Goal: Find specific page/section: Find specific page/section

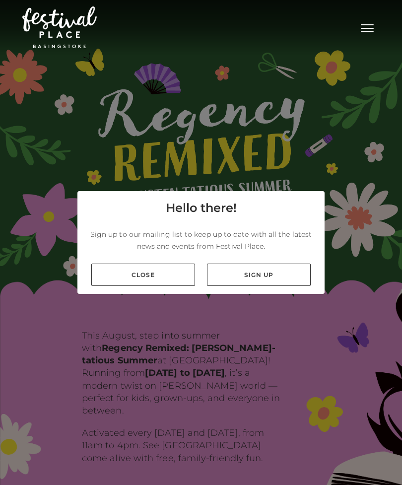
click at [140, 282] on link "Close" at bounding box center [143, 275] width 104 height 22
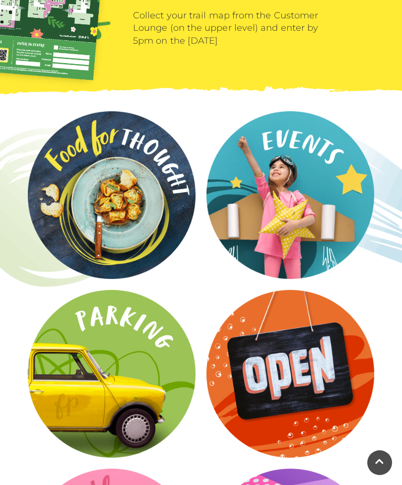
scroll to position [1309, 0]
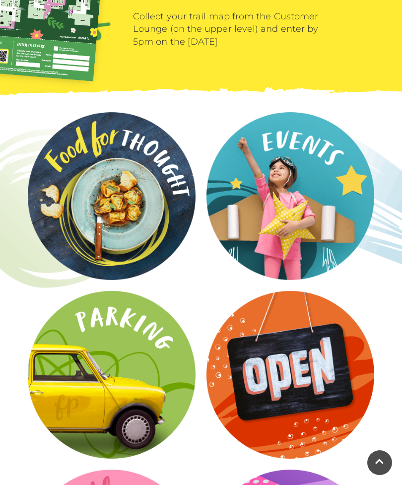
click at [0, 0] on video at bounding box center [0, 0] width 0 height 0
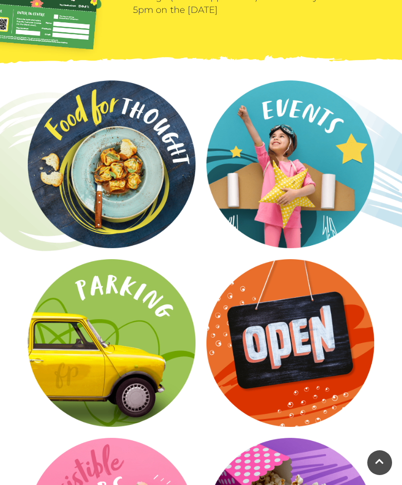
click at [0, 0] on video at bounding box center [0, 0] width 0 height 0
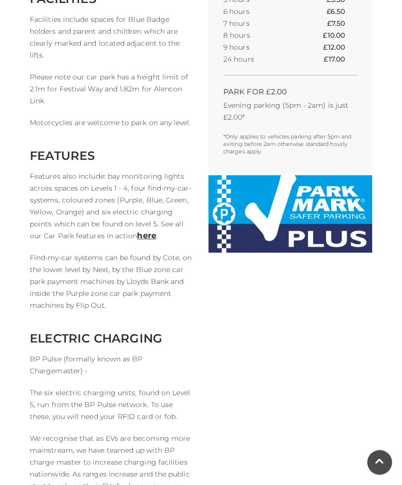
scroll to position [468, 0]
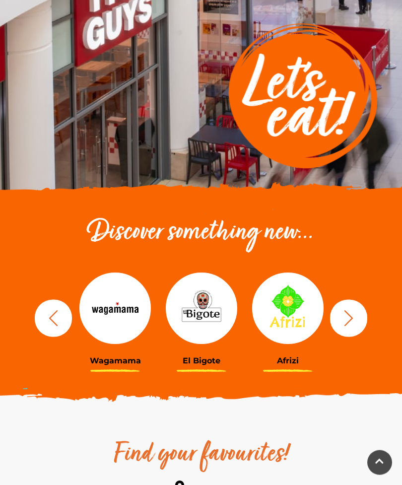
scroll to position [152, 0]
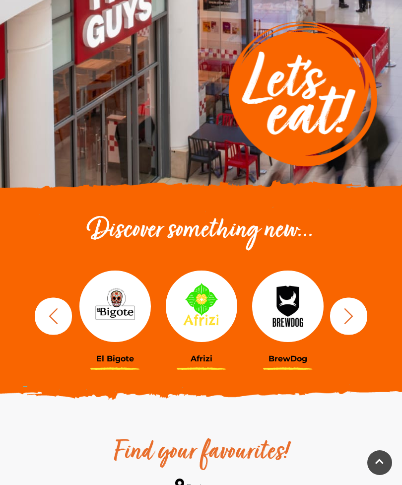
click at [358, 318] on button "button" at bounding box center [348, 315] width 37 height 37
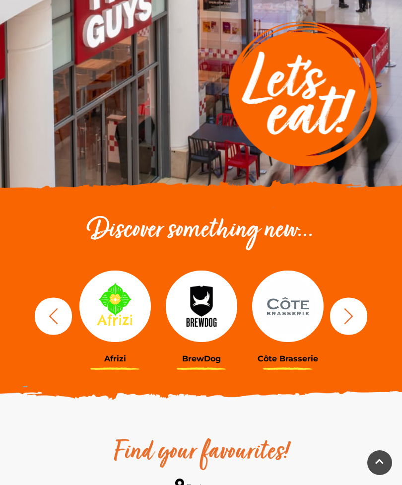
click at [363, 322] on button "button" at bounding box center [348, 315] width 37 height 37
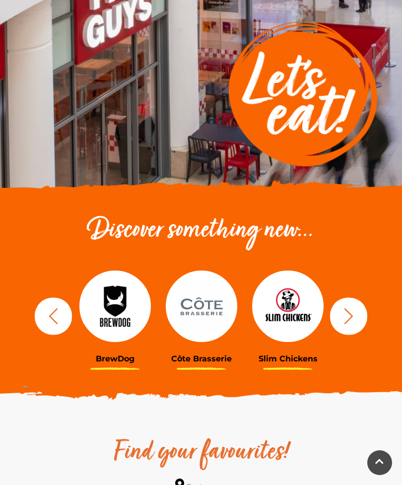
click at [357, 321] on icon "button" at bounding box center [349, 316] width 18 height 18
click at [357, 320] on icon "button" at bounding box center [349, 316] width 18 height 18
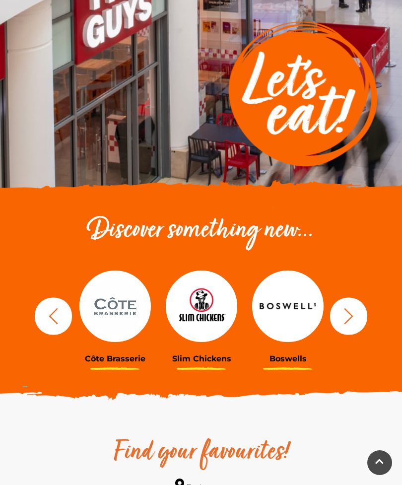
click at [352, 317] on icon "button" at bounding box center [349, 316] width 18 height 18
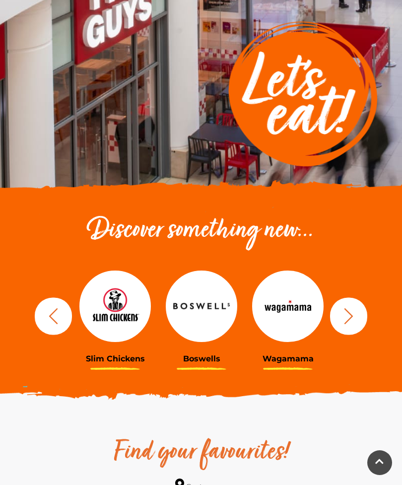
click at [355, 317] on icon "button" at bounding box center [349, 316] width 18 height 18
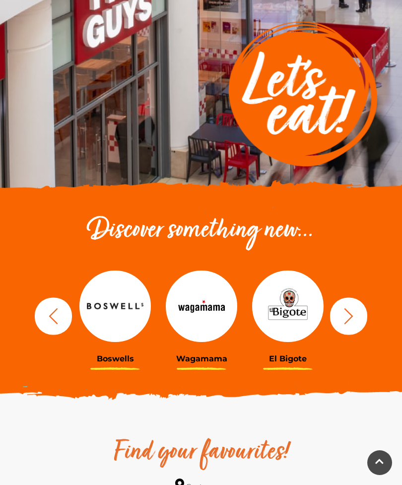
click at [358, 319] on button "button" at bounding box center [348, 315] width 37 height 37
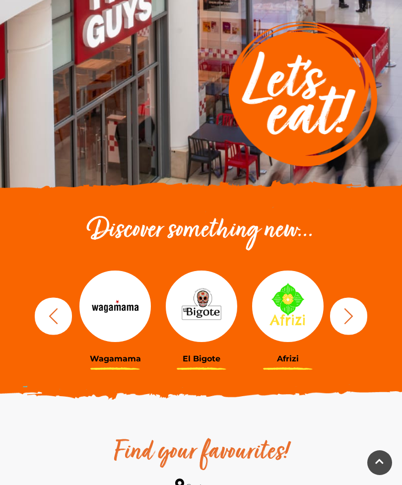
click at [357, 316] on icon "button" at bounding box center [349, 316] width 18 height 18
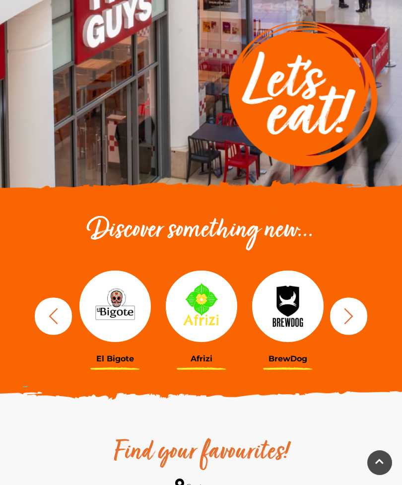
click at [351, 318] on icon "button" at bounding box center [349, 316] width 18 height 18
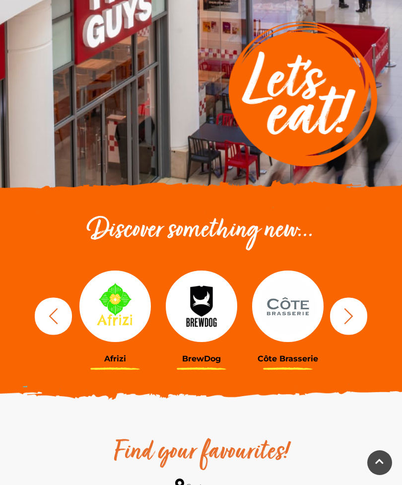
click at [356, 317] on icon "button" at bounding box center [349, 316] width 18 height 18
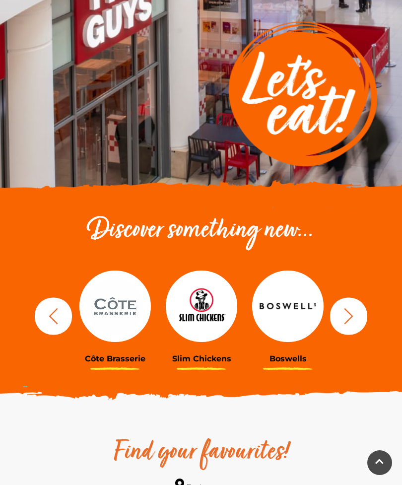
click at [348, 314] on icon "button" at bounding box center [349, 316] width 18 height 18
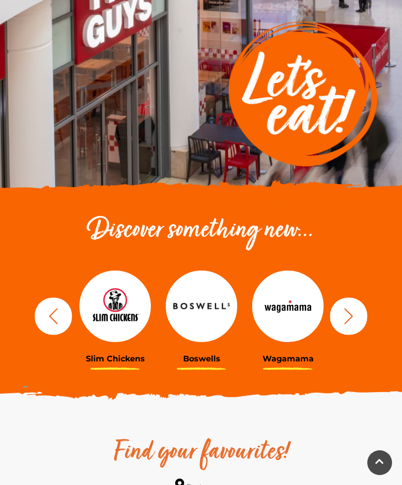
click at [357, 317] on icon "button" at bounding box center [349, 316] width 18 height 18
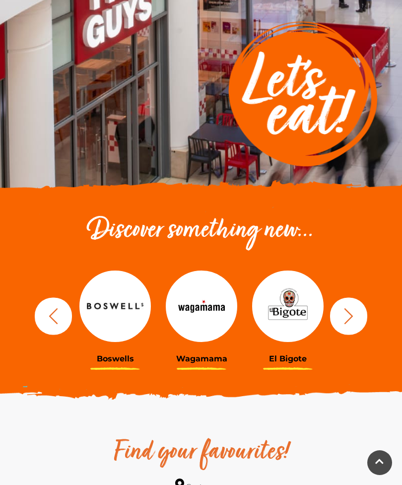
click at [351, 320] on icon "button" at bounding box center [349, 316] width 18 height 18
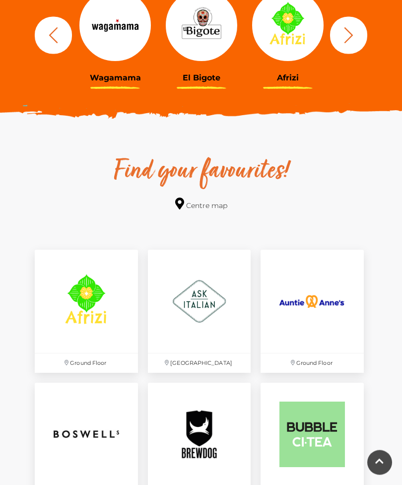
scroll to position [444, 0]
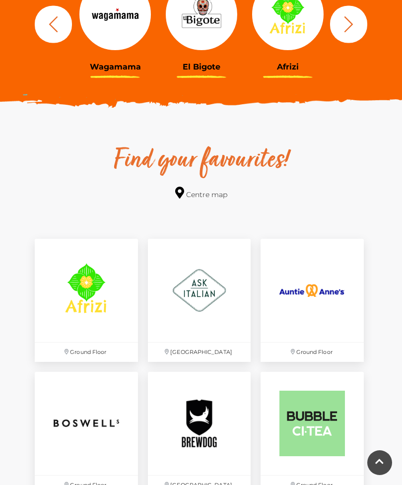
click at [211, 353] on p "Festival Square" at bounding box center [199, 352] width 103 height 19
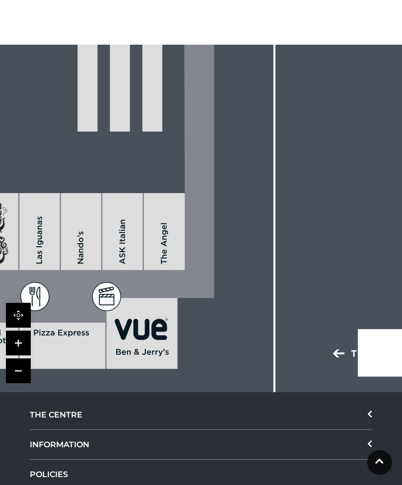
scroll to position [788, 0]
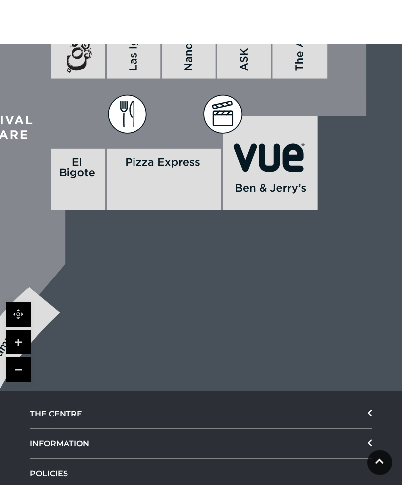
click at [363, 429] on div "THE CENTRE" at bounding box center [201, 415] width 343 height 30
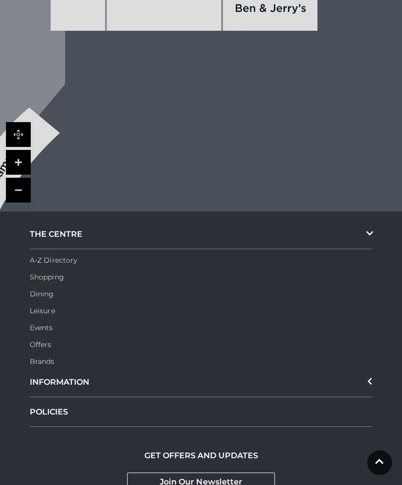
scroll to position [972, 0]
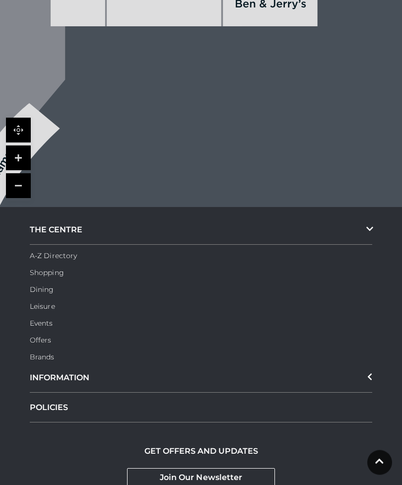
click at [74, 261] on link "A-Z Directory" at bounding box center [53, 256] width 47 height 9
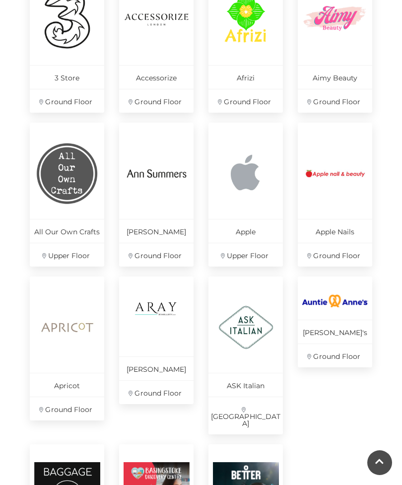
scroll to position [362, 0]
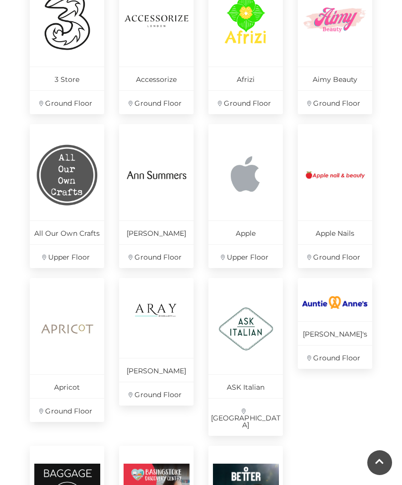
click at [249, 347] on img at bounding box center [246, 329] width 66 height 66
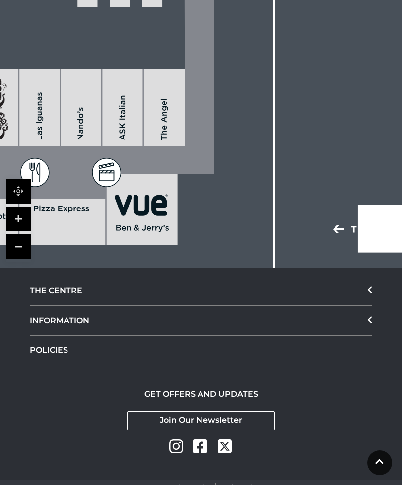
scroll to position [914, 0]
